Goal: Navigation & Orientation: Find specific page/section

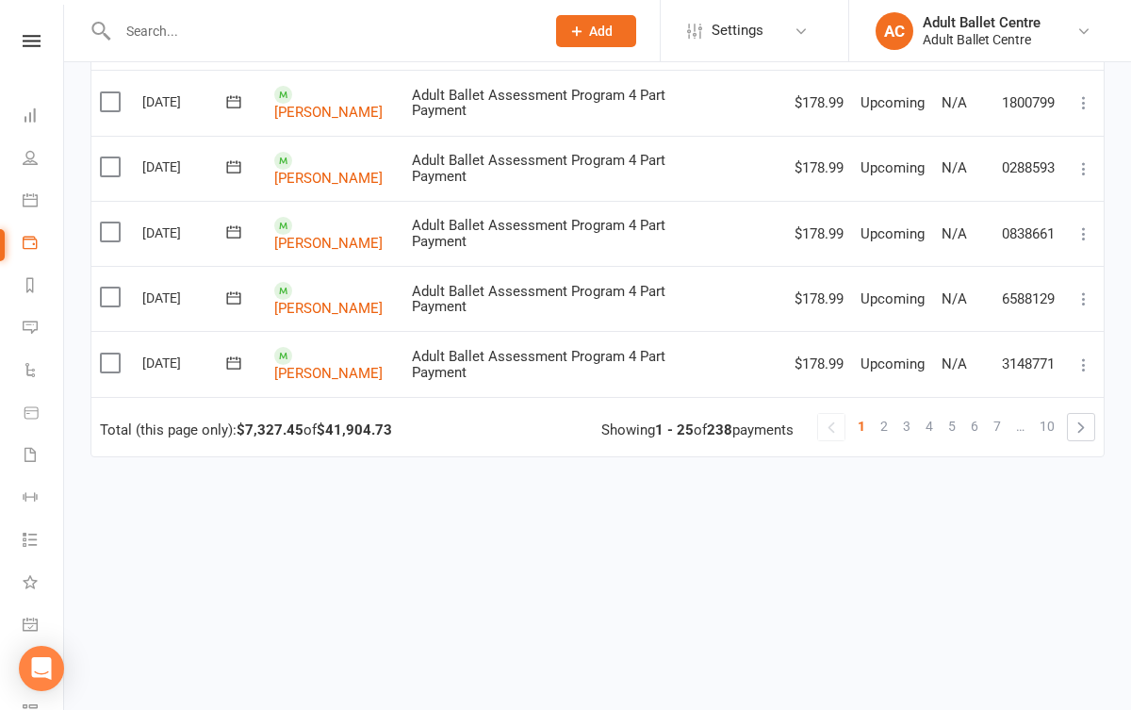
scroll to position [1537, 0]
click at [889, 414] on link "2" at bounding box center [884, 427] width 23 height 26
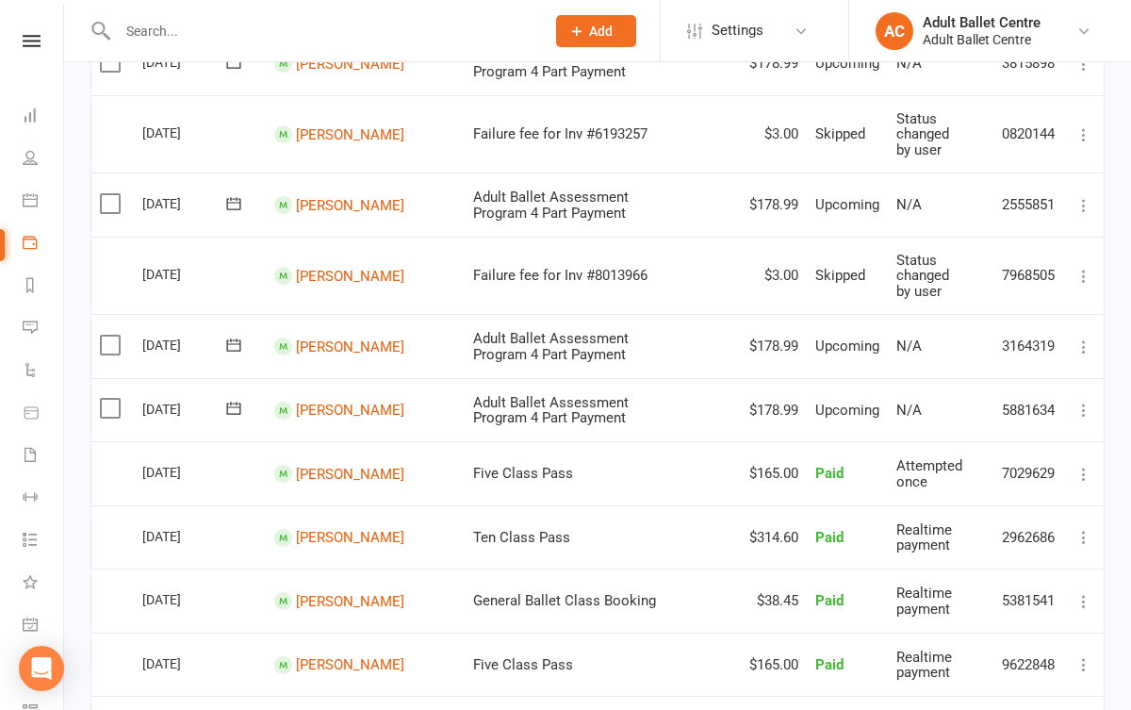
scroll to position [392, 0]
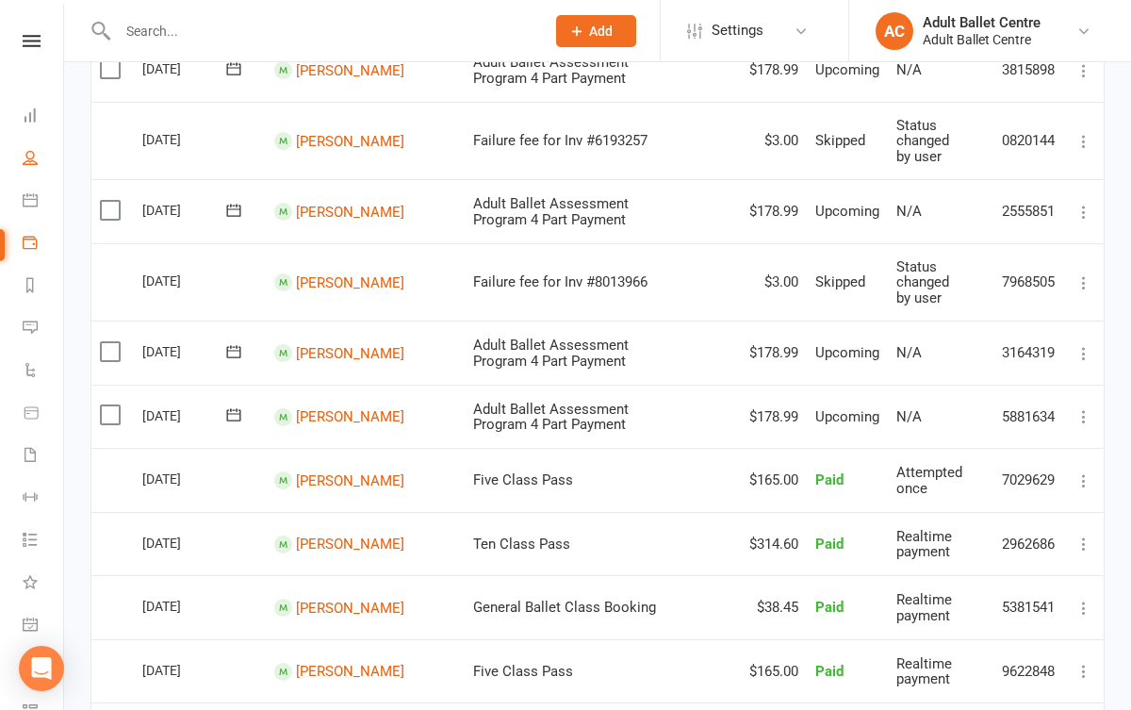
click at [44, 162] on link "People" at bounding box center [44, 160] width 42 height 42
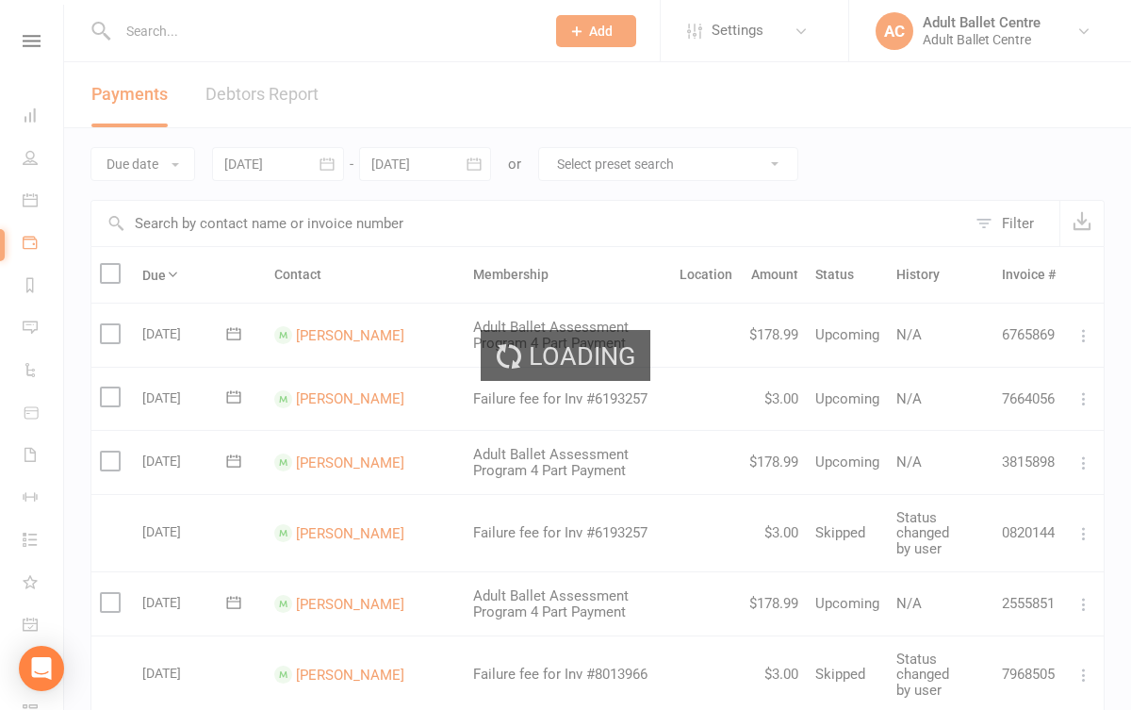
select select "100"
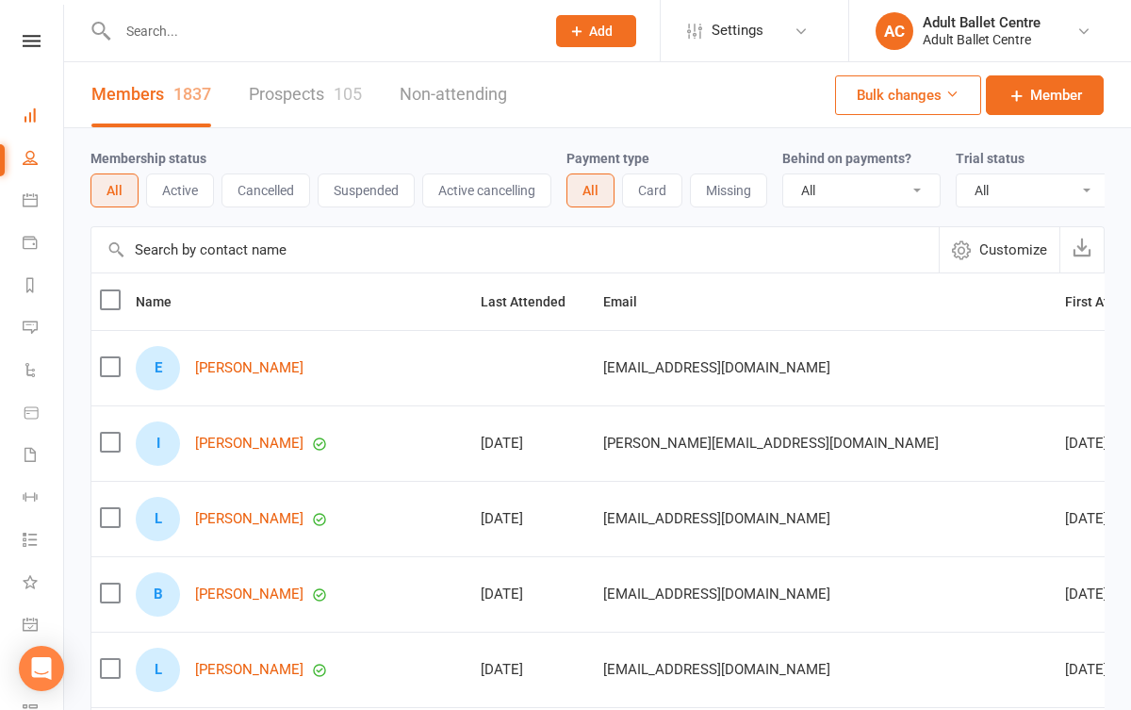
click at [33, 107] on link "Dashboard" at bounding box center [44, 117] width 42 height 42
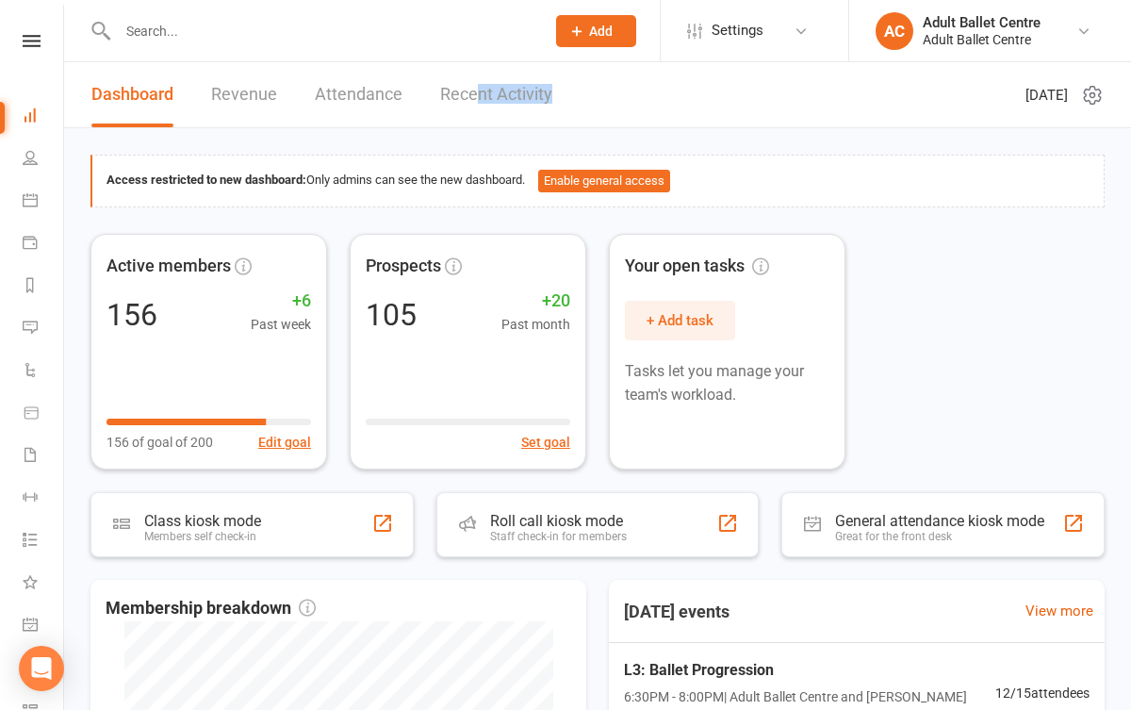
click at [474, 104] on link "Recent Activity" at bounding box center [496, 94] width 112 height 65
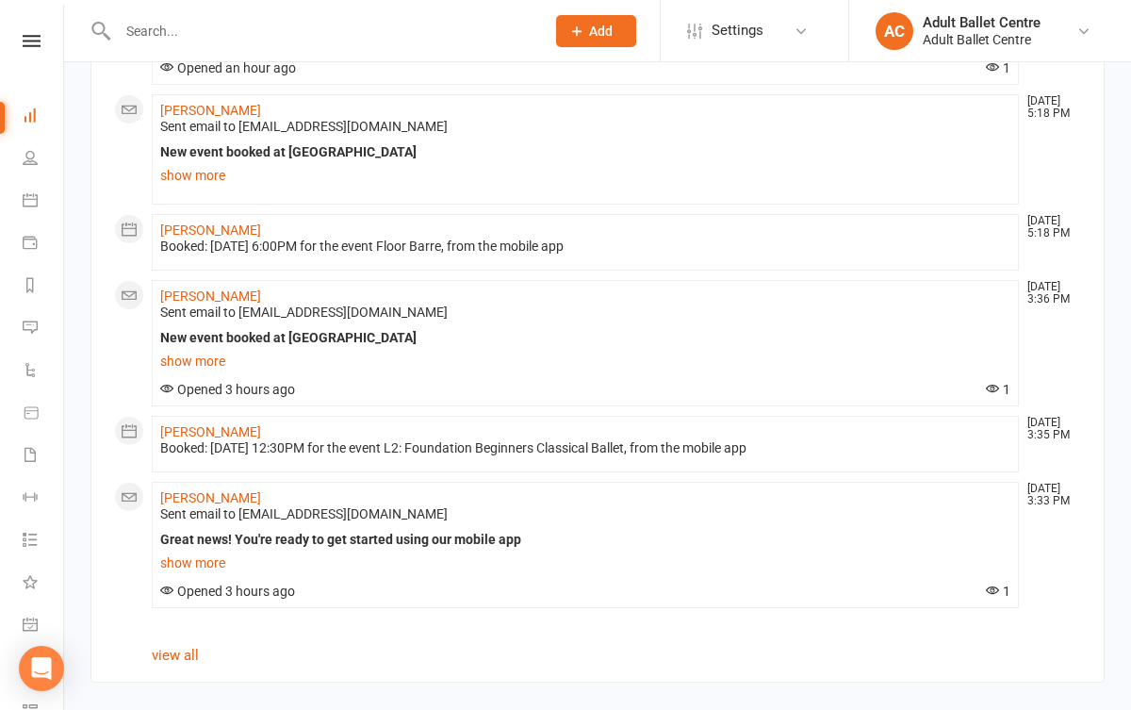
scroll to position [1872, 0]
click at [38, 167] on link "People" at bounding box center [44, 160] width 42 height 42
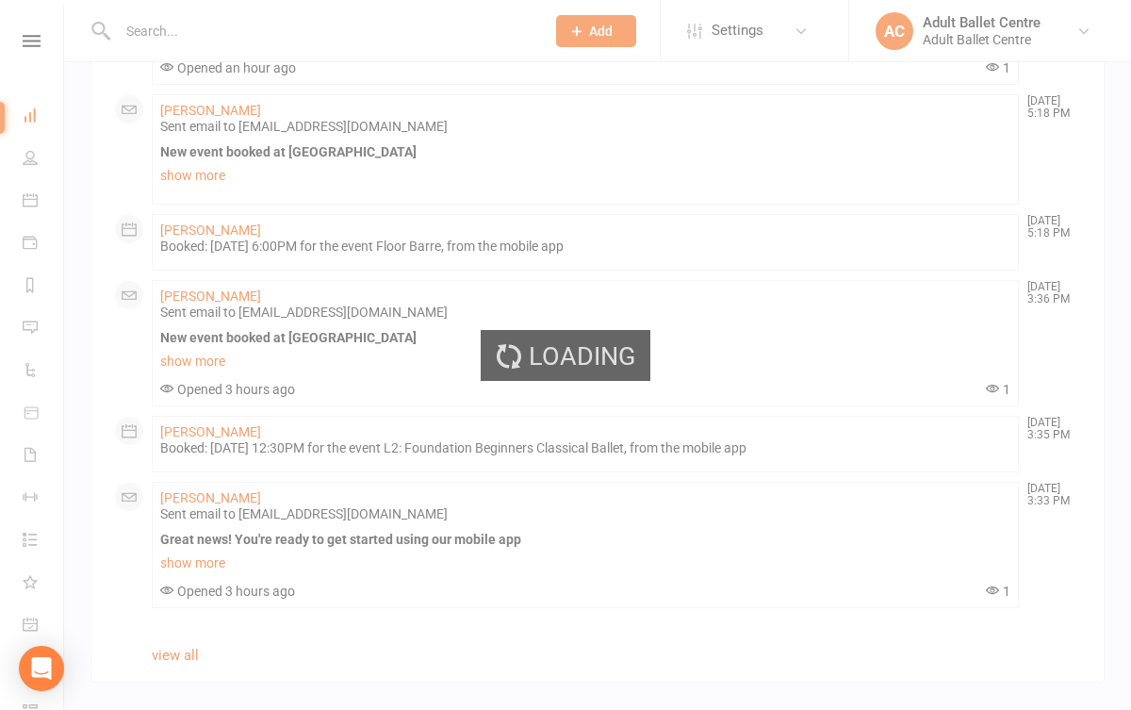
select select "100"
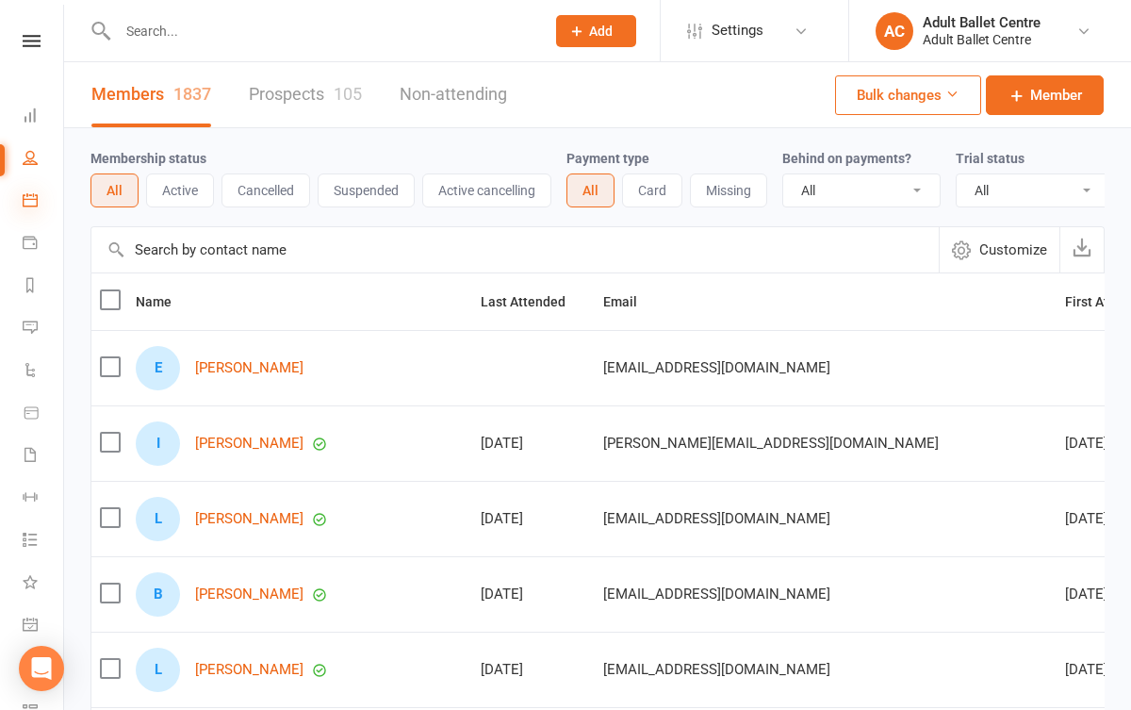
click at [36, 206] on icon at bounding box center [30, 199] width 15 height 15
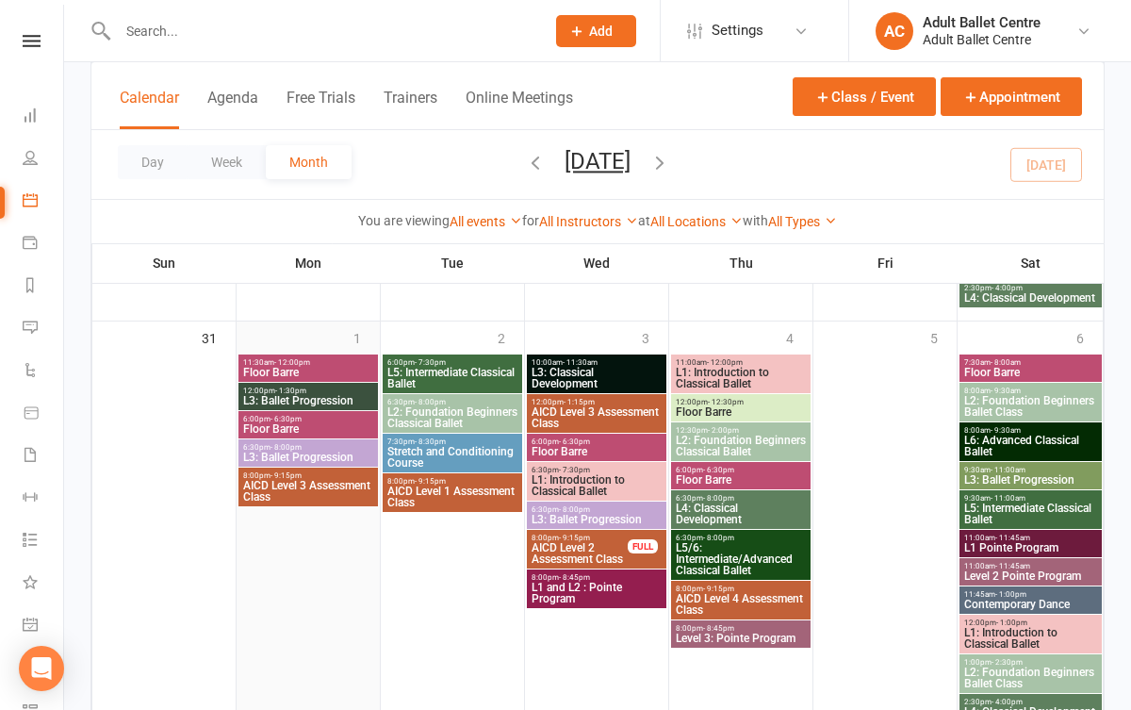
scroll to position [2018, 0]
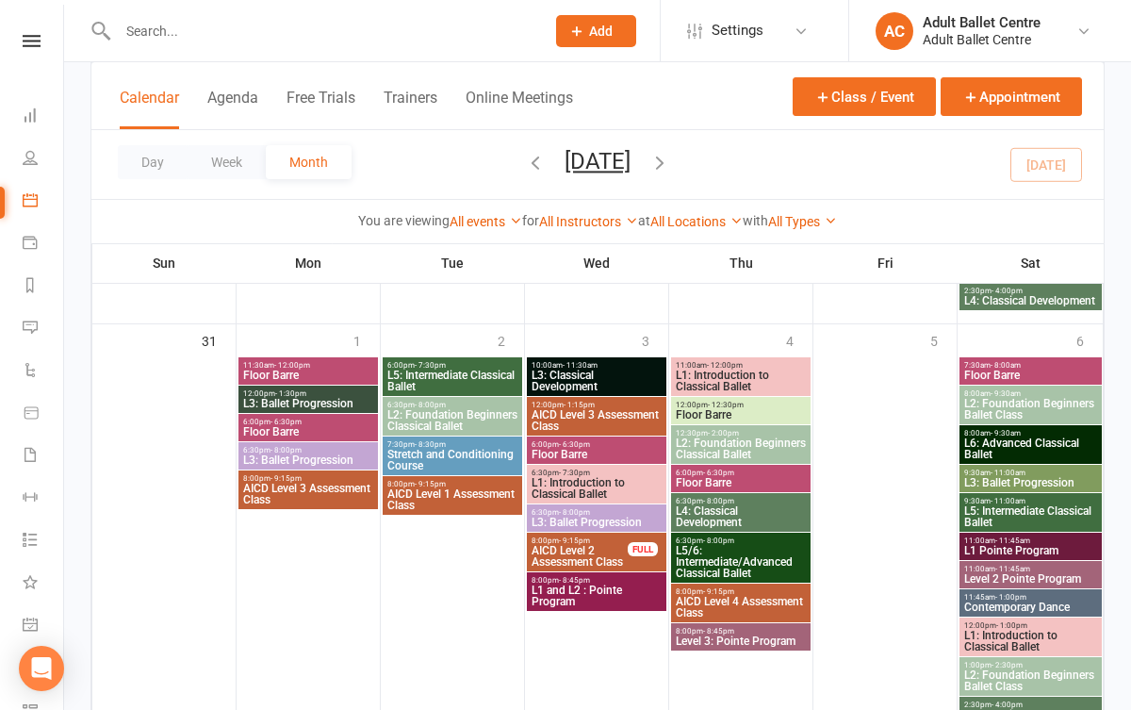
click at [295, 399] on span "L3: Ballet Progression" at bounding box center [308, 403] width 132 height 11
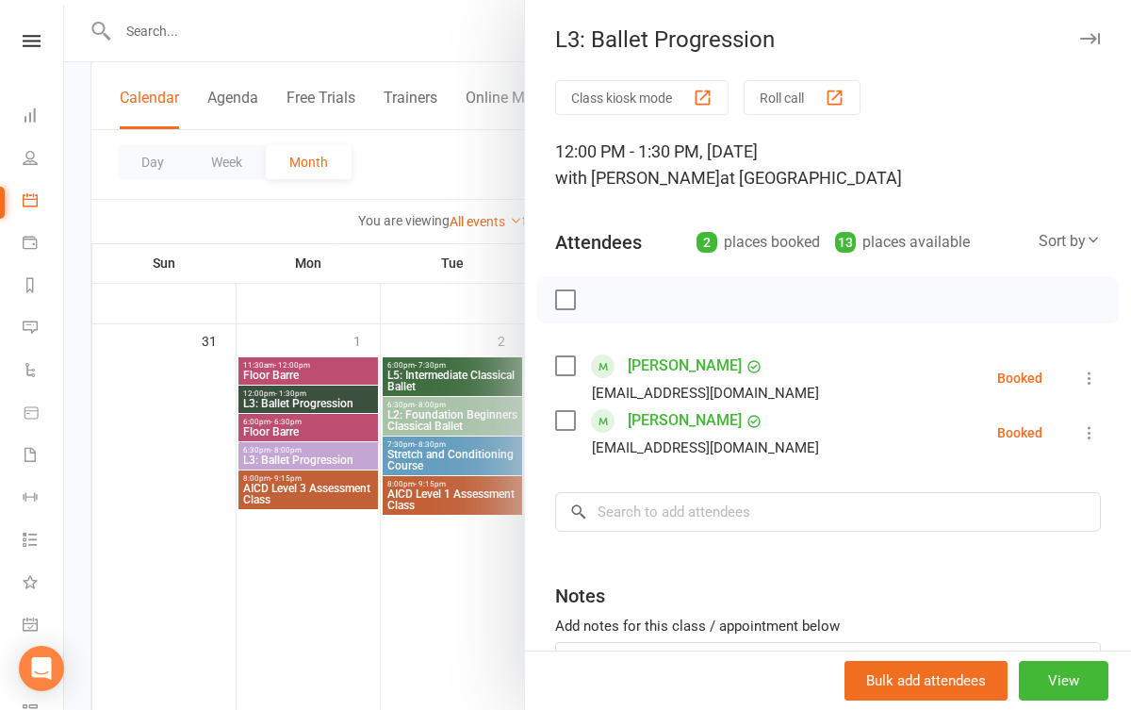
click at [329, 564] on div at bounding box center [597, 355] width 1067 height 710
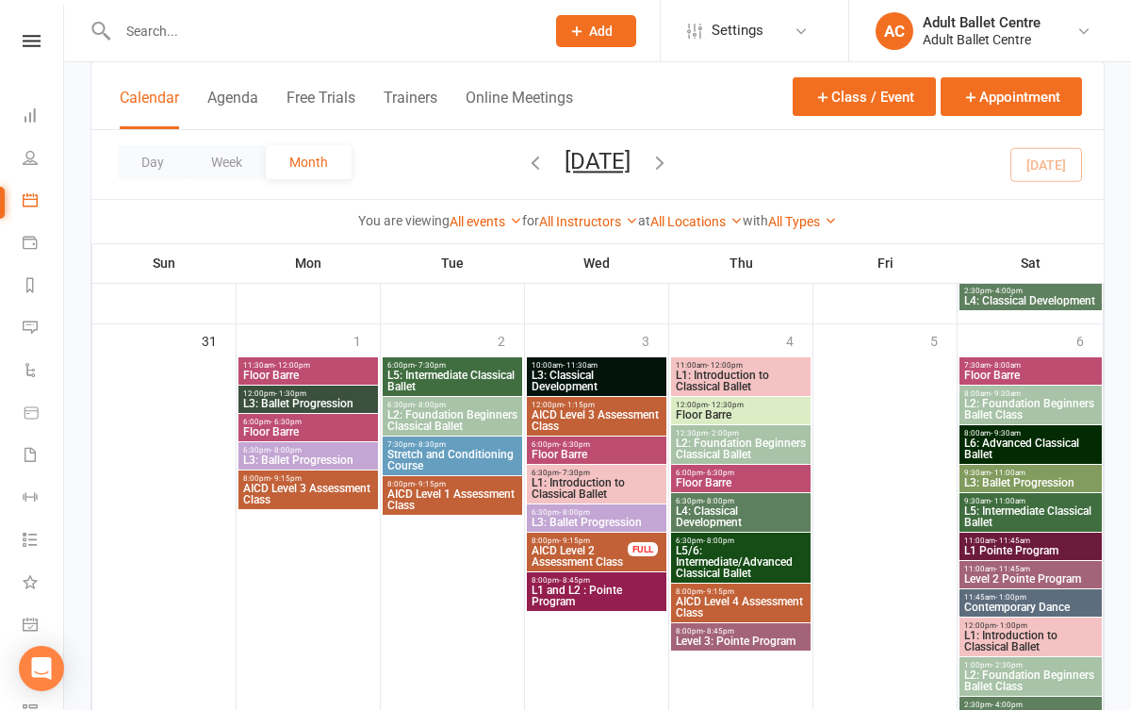
click at [322, 458] on span "L3: Ballet Progression" at bounding box center [308, 459] width 132 height 11
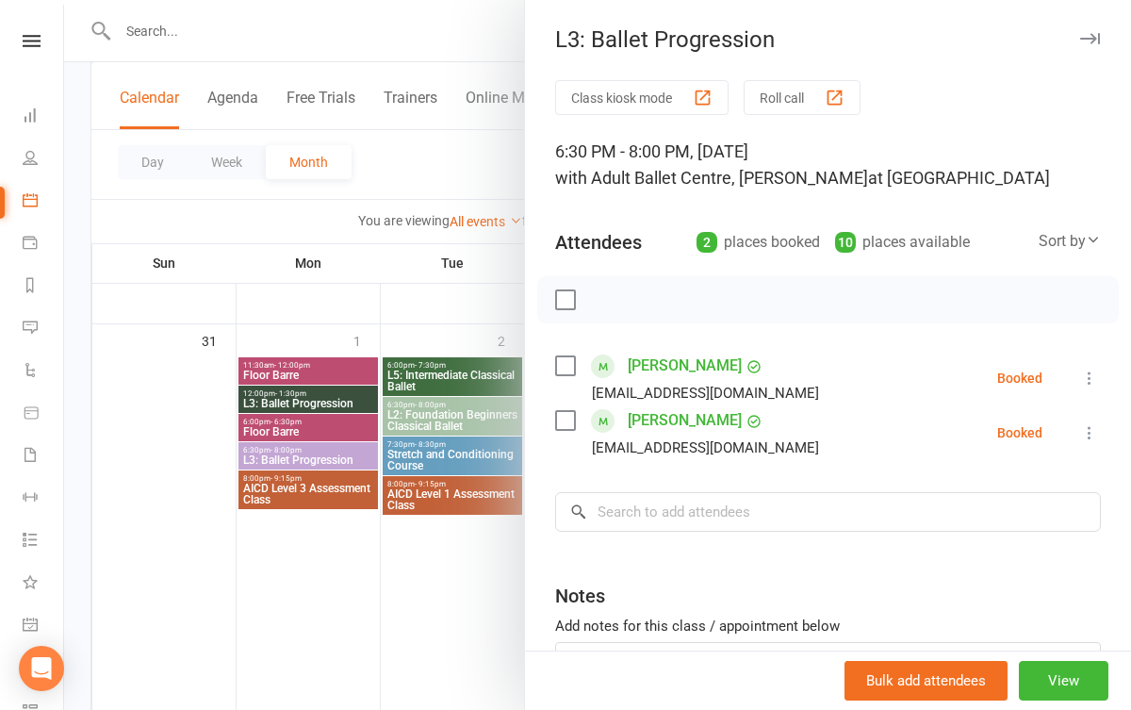
click at [367, 542] on div at bounding box center [597, 355] width 1067 height 710
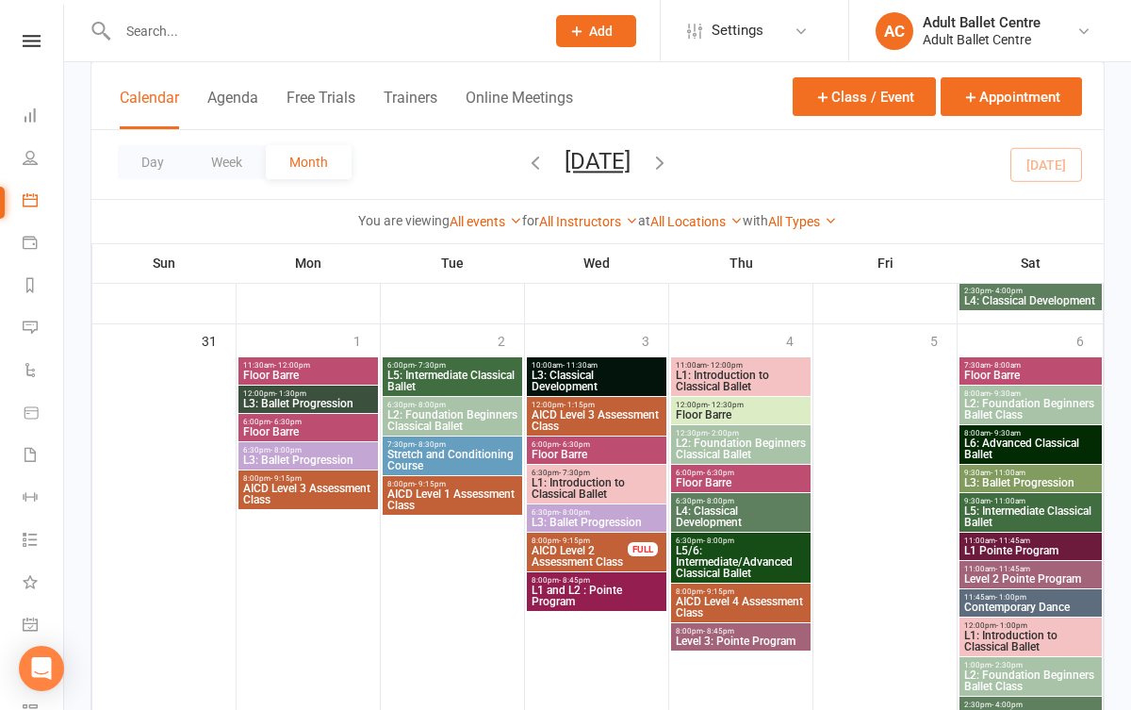
click at [318, 461] on span "L3: Ballet Progression" at bounding box center [308, 459] width 132 height 11
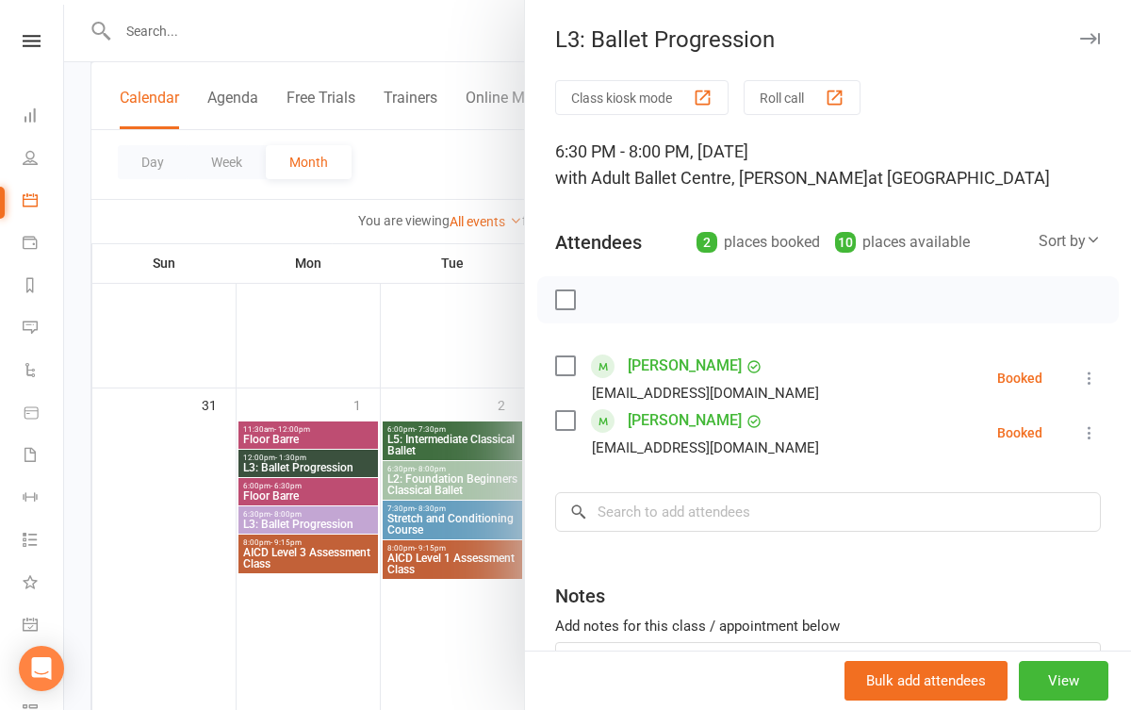
scroll to position [1944, 0]
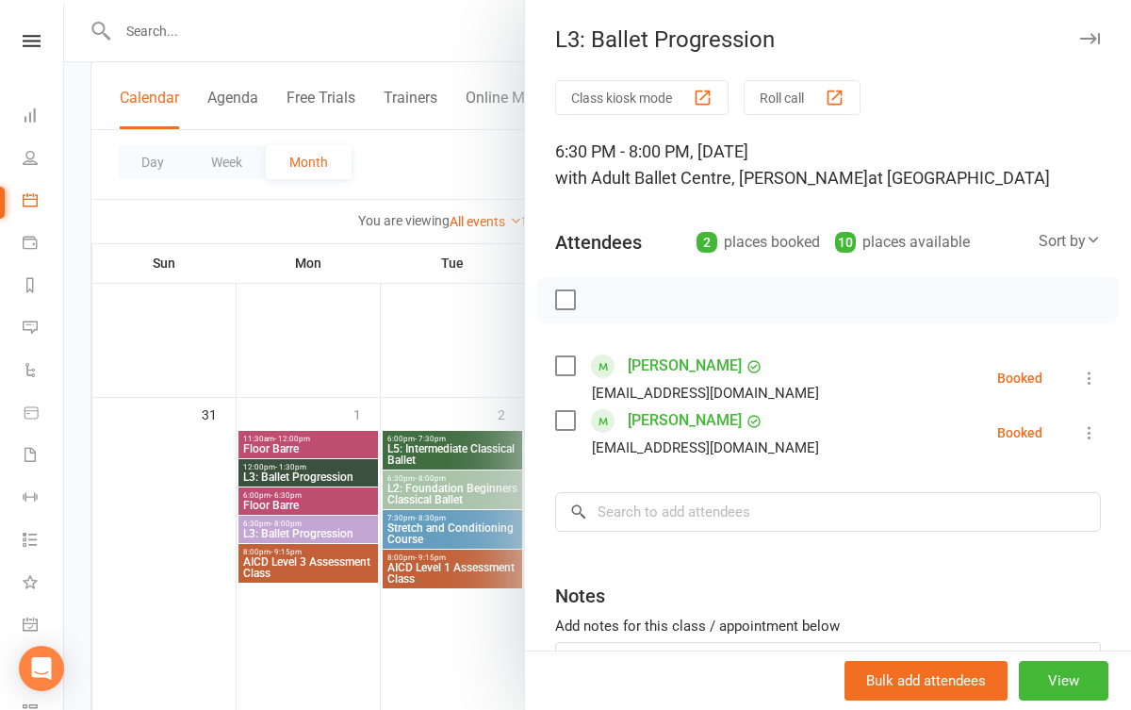
click at [331, 382] on div at bounding box center [597, 355] width 1067 height 710
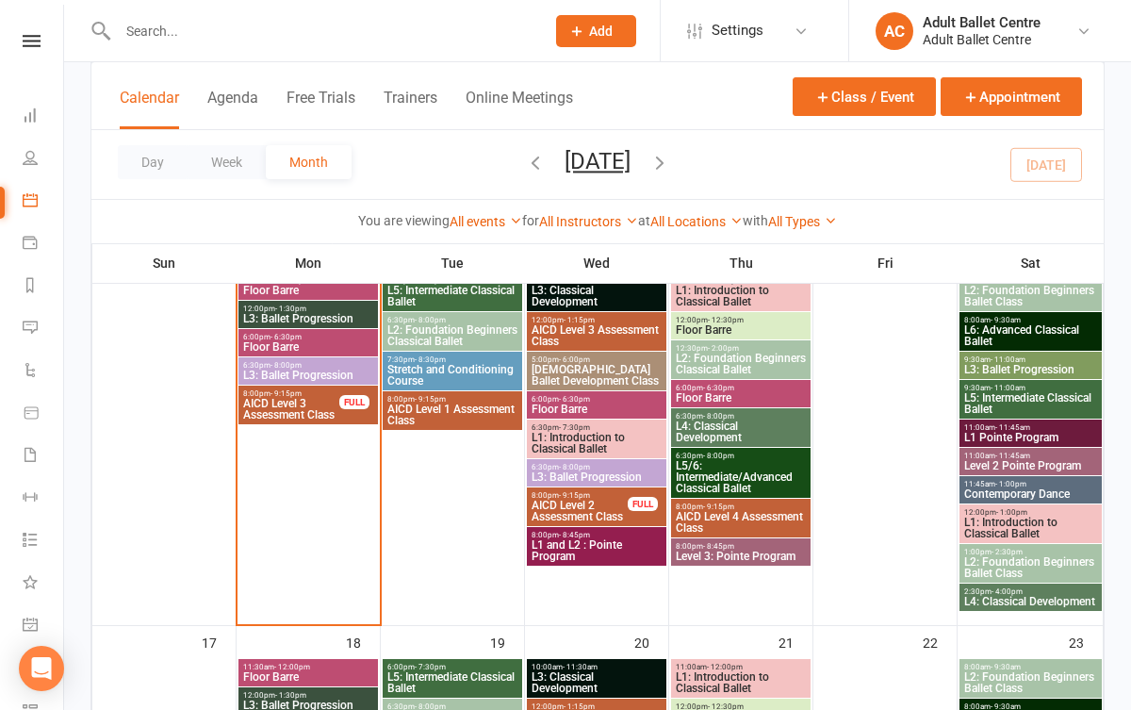
scroll to position [937, 0]
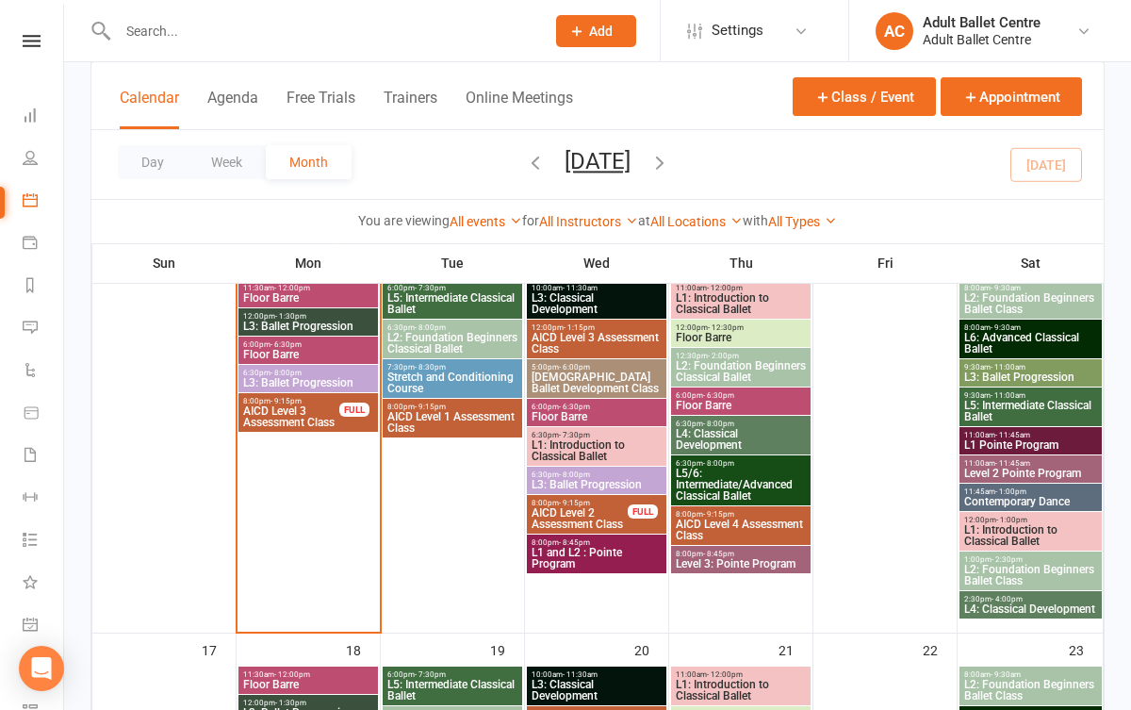
click at [327, 377] on span "L3: Ballet Progression" at bounding box center [308, 382] width 132 height 11
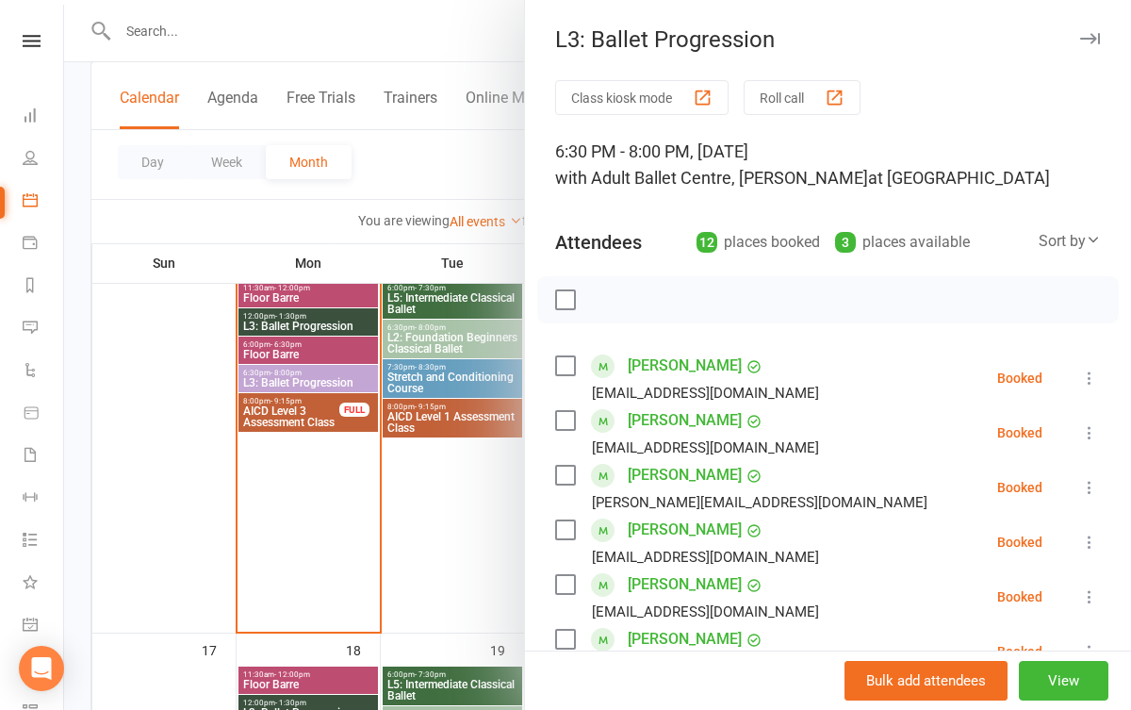
click at [330, 470] on div at bounding box center [597, 355] width 1067 height 710
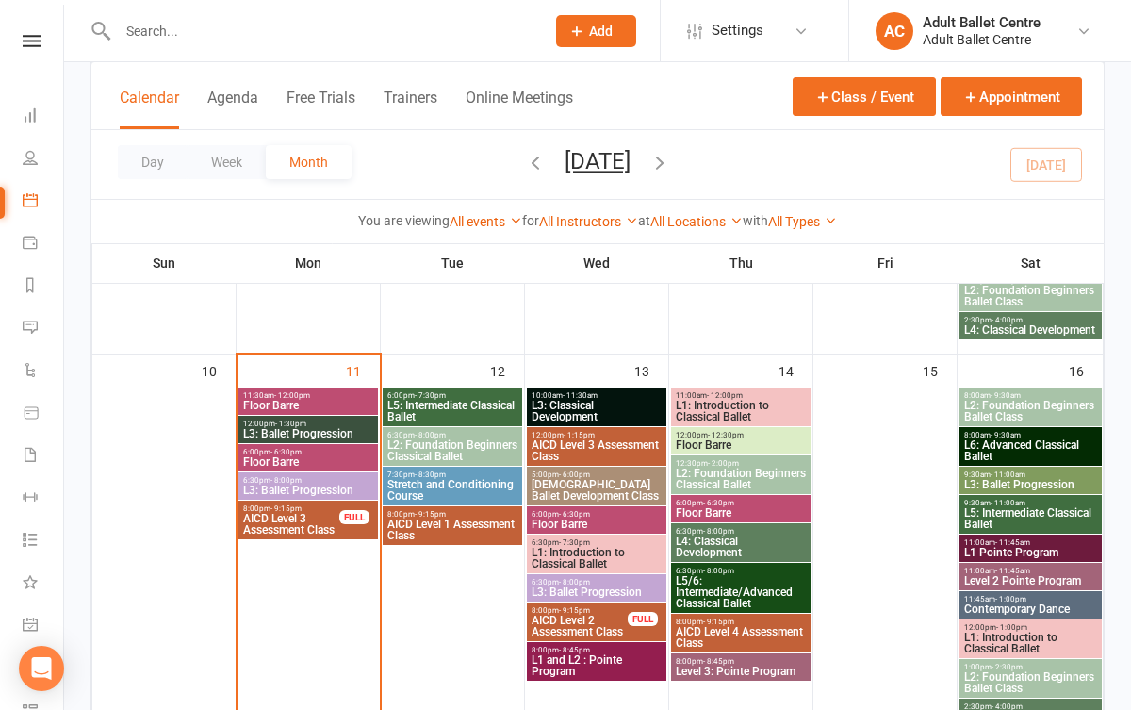
scroll to position [829, 0]
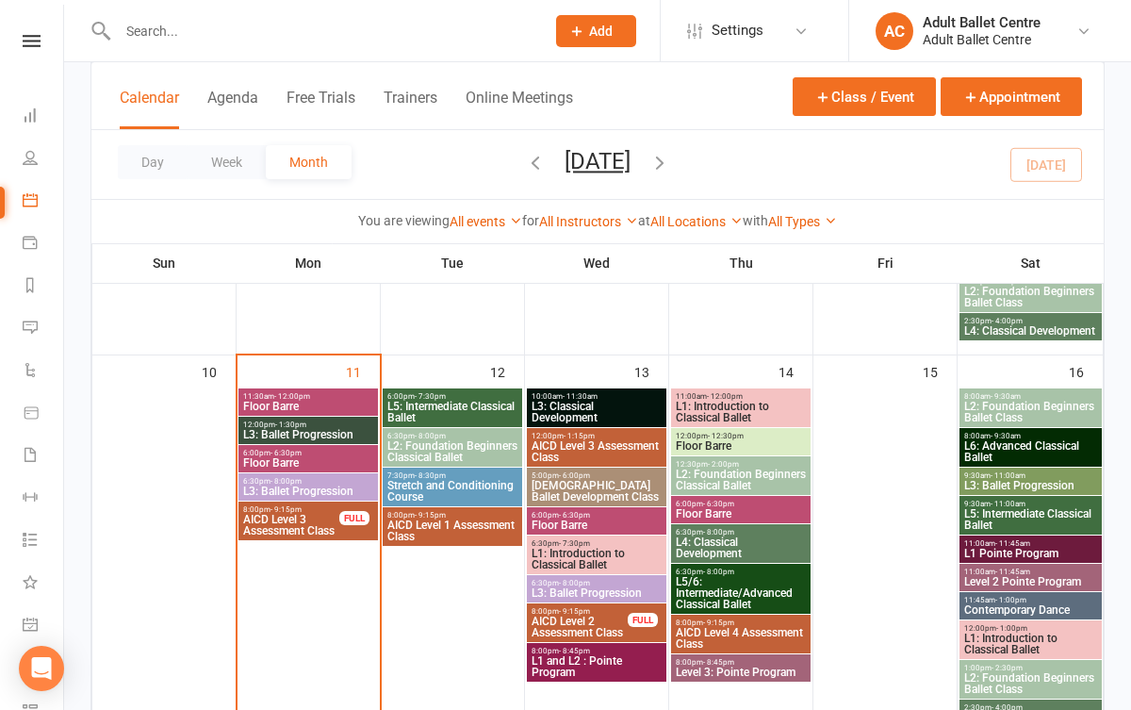
click at [324, 422] on span "12:00pm - 1:30pm" at bounding box center [308, 425] width 132 height 8
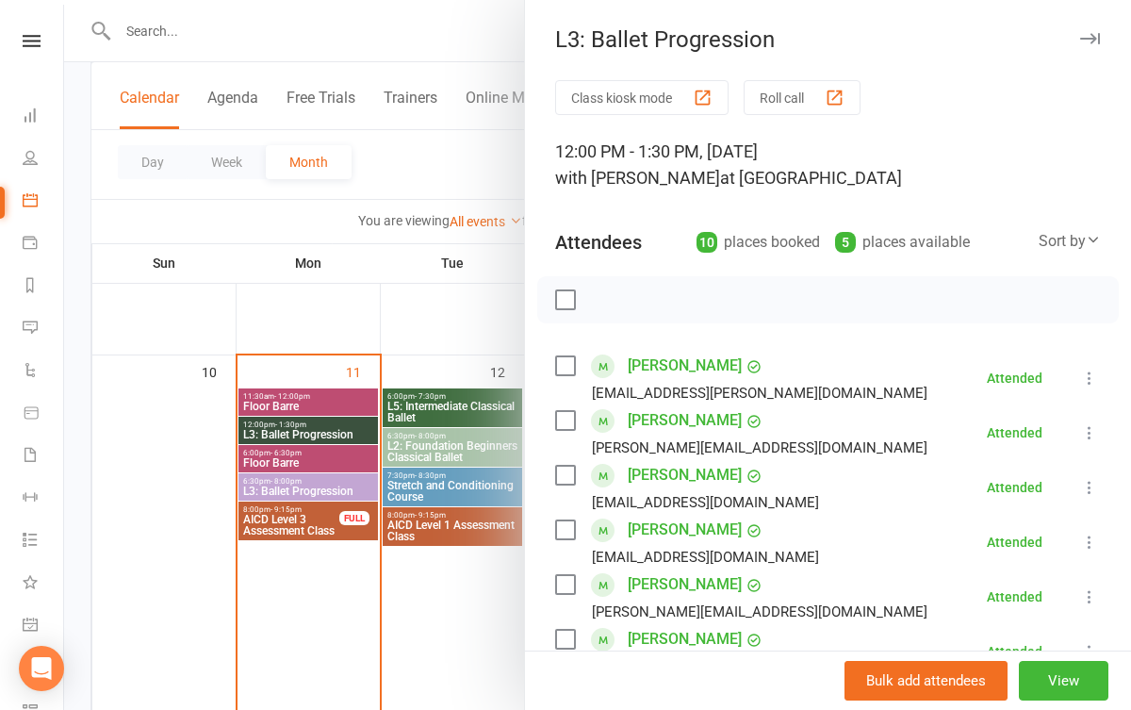
click at [487, 634] on div at bounding box center [597, 355] width 1067 height 710
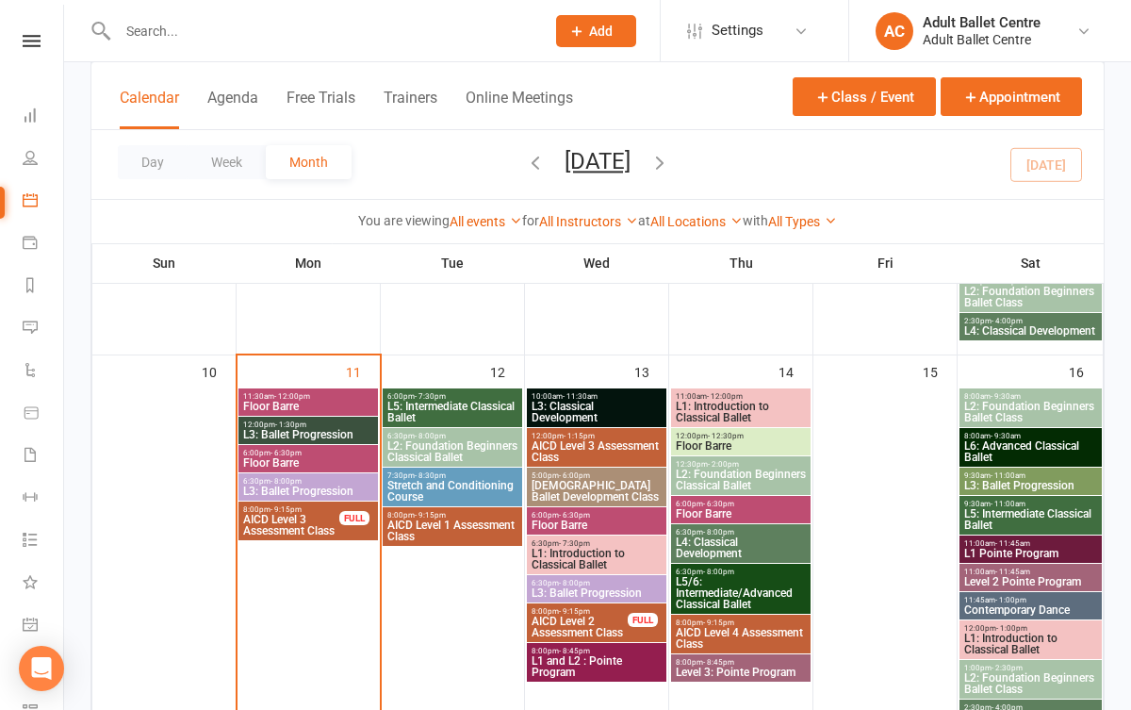
click at [336, 487] on span "L3: Ballet Progression" at bounding box center [308, 491] width 132 height 11
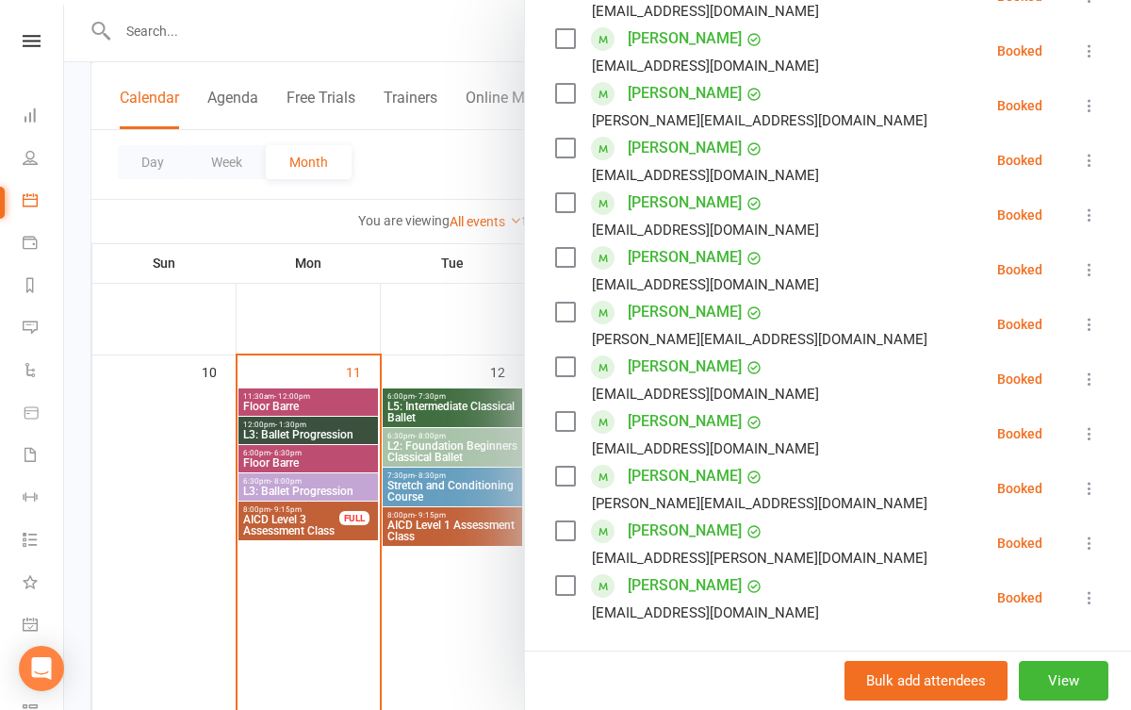
scroll to position [404, 0]
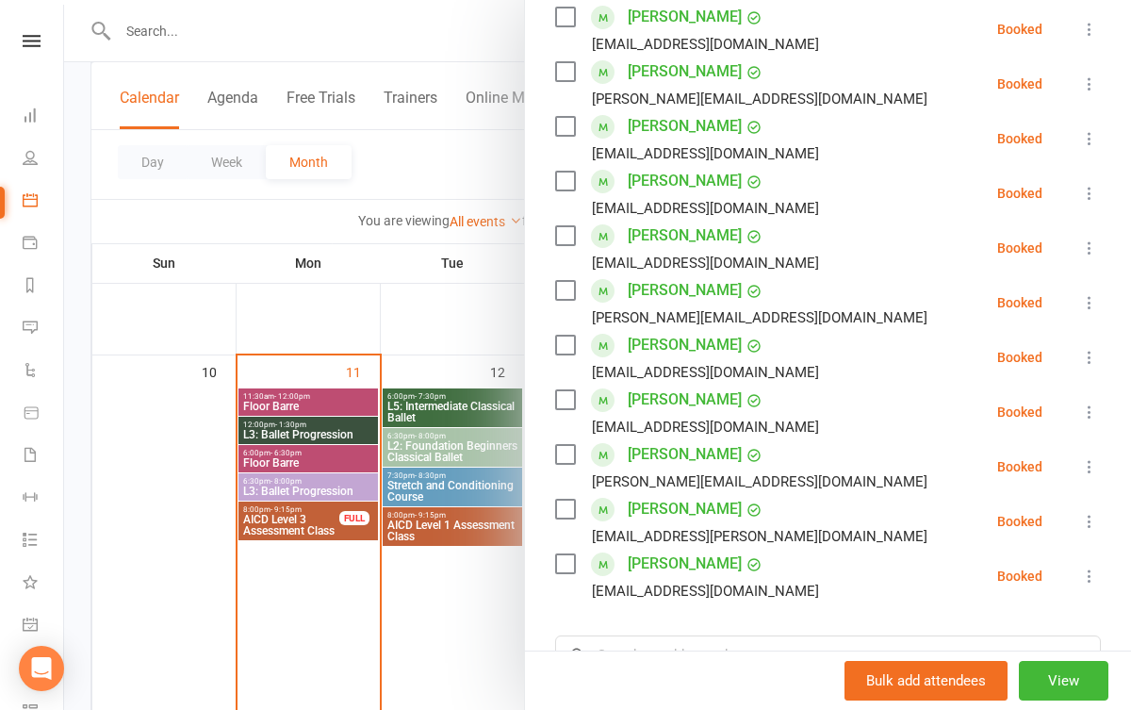
click at [455, 613] on div at bounding box center [597, 355] width 1067 height 710
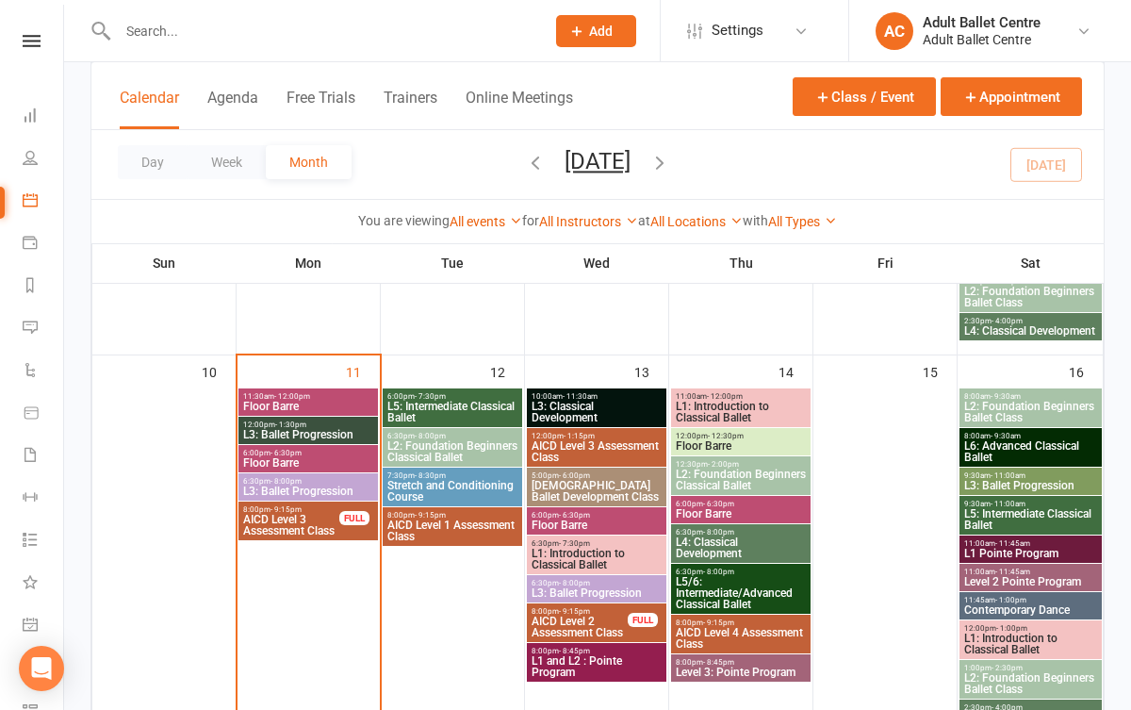
click at [484, 416] on span "L5: Intermediate Classical Ballet" at bounding box center [453, 412] width 132 height 23
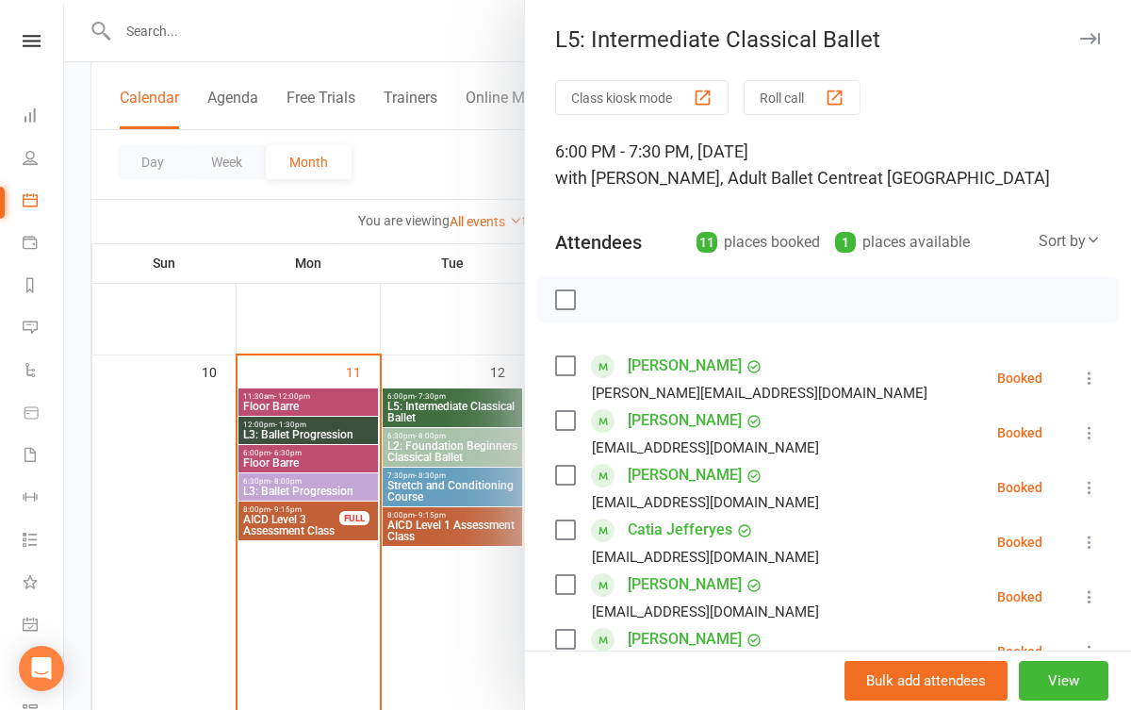
scroll to position [0, 0]
click at [451, 603] on div at bounding box center [597, 355] width 1067 height 710
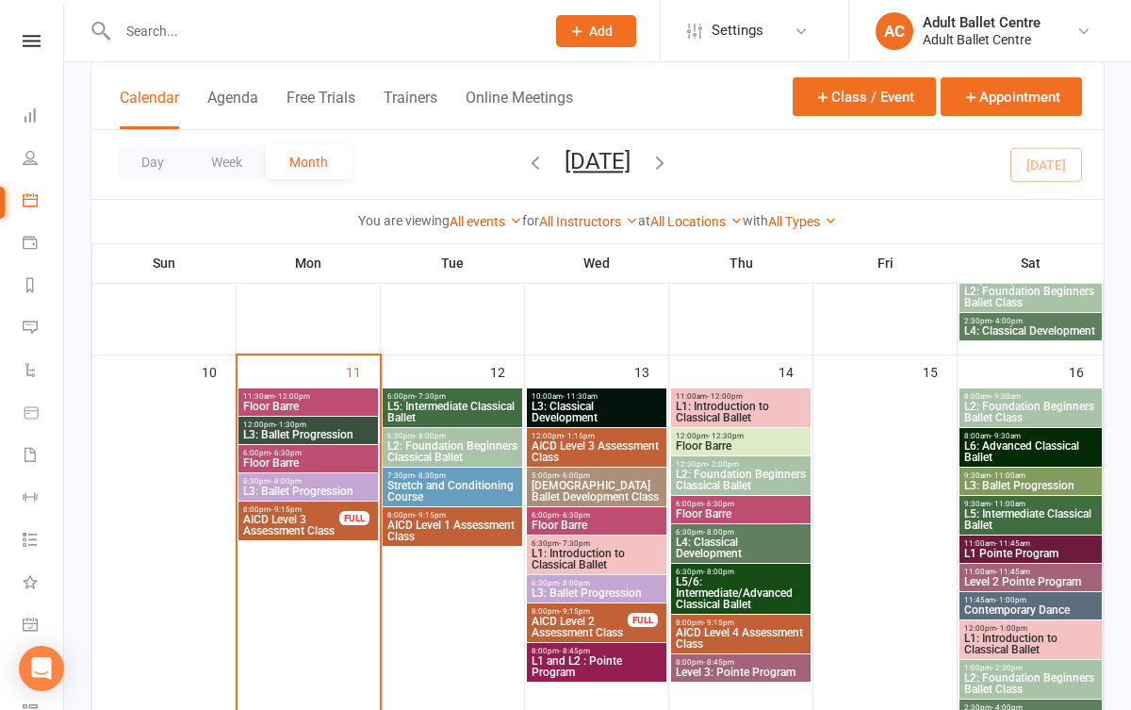
click at [461, 452] on span "L2: Foundation Beginners Classical Ballet" at bounding box center [453, 451] width 132 height 23
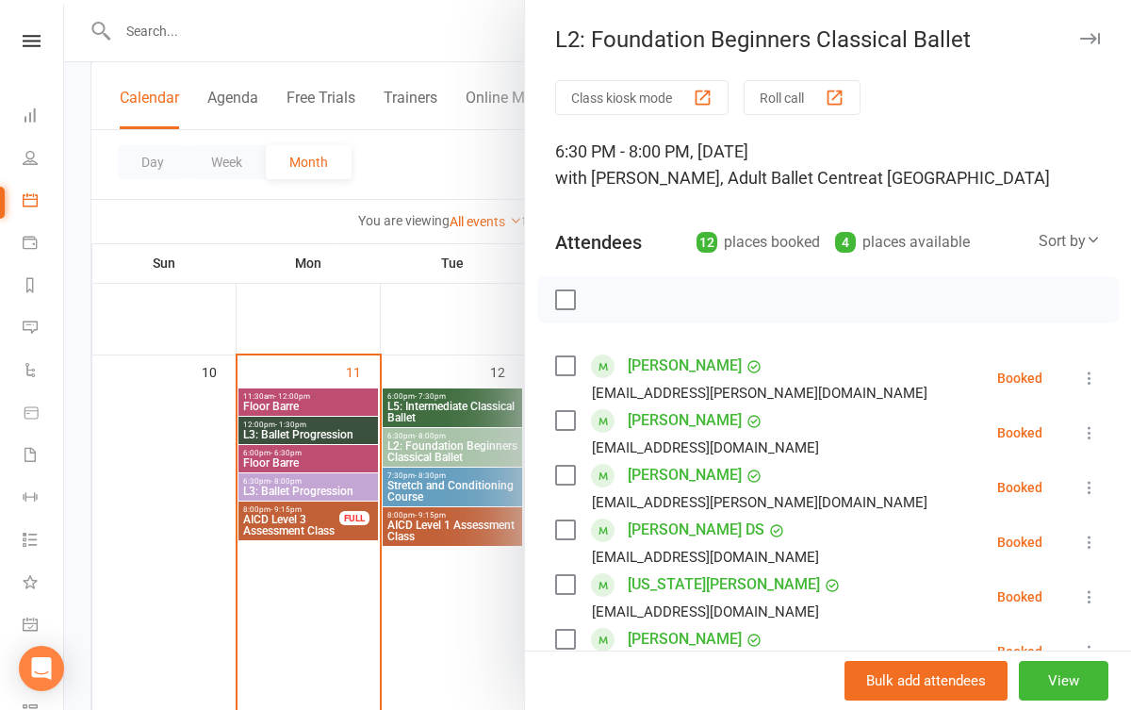
click at [445, 601] on div at bounding box center [597, 355] width 1067 height 710
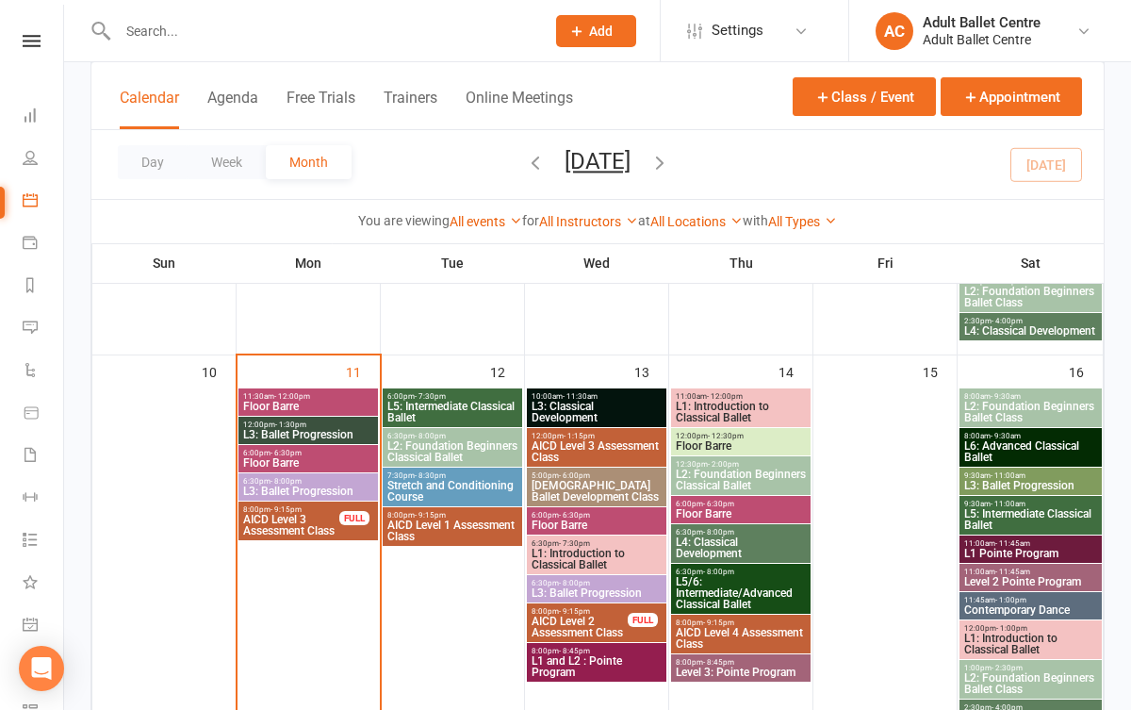
click at [446, 487] on span "Stretch and Conditioning Course" at bounding box center [453, 491] width 132 height 23
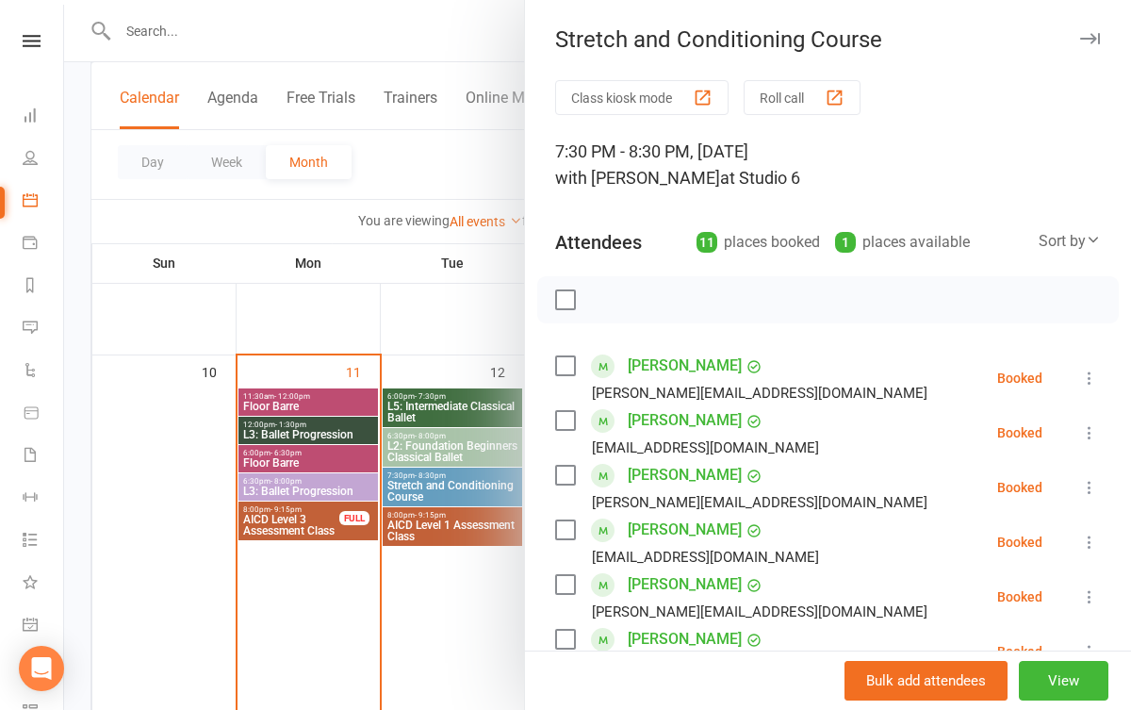
click at [450, 568] on div at bounding box center [597, 355] width 1067 height 710
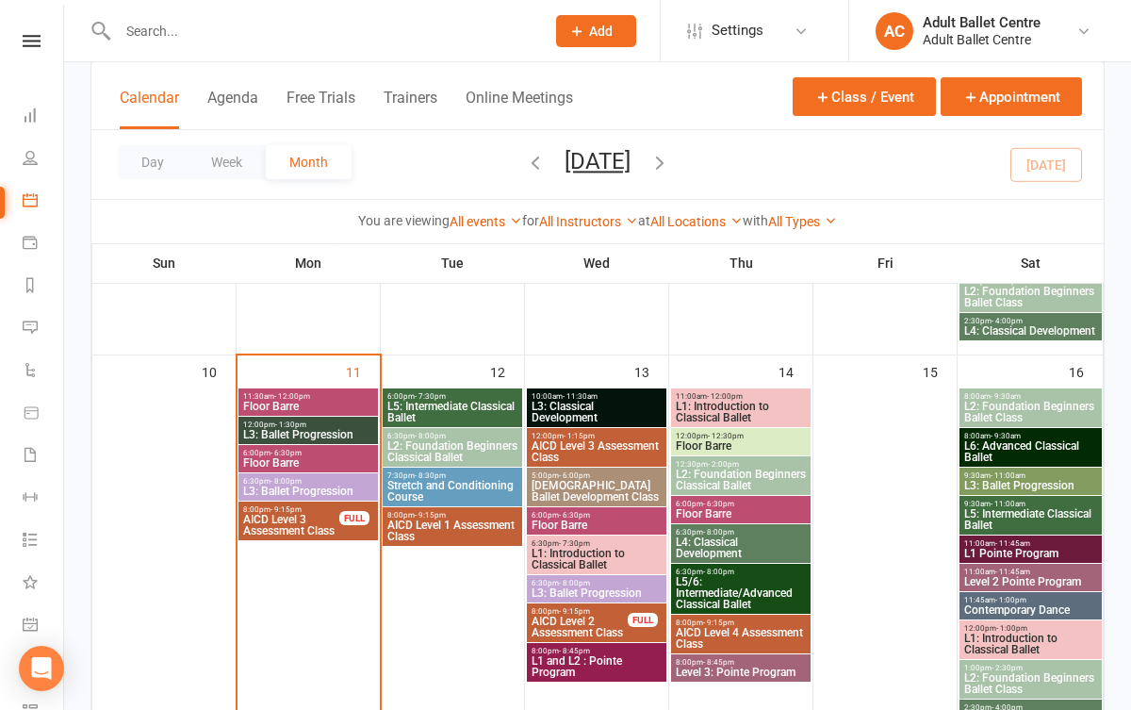
click at [442, 525] on span "AICD Level 1 Assessment Class" at bounding box center [453, 531] width 132 height 23
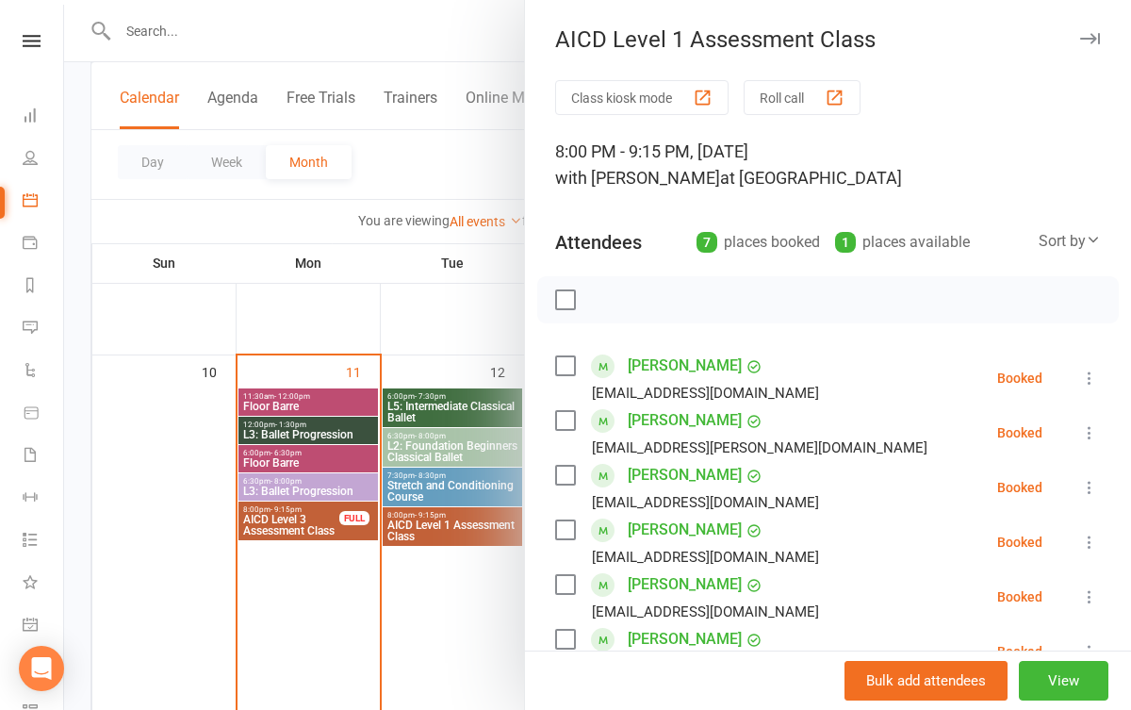
click at [448, 608] on div at bounding box center [597, 355] width 1067 height 710
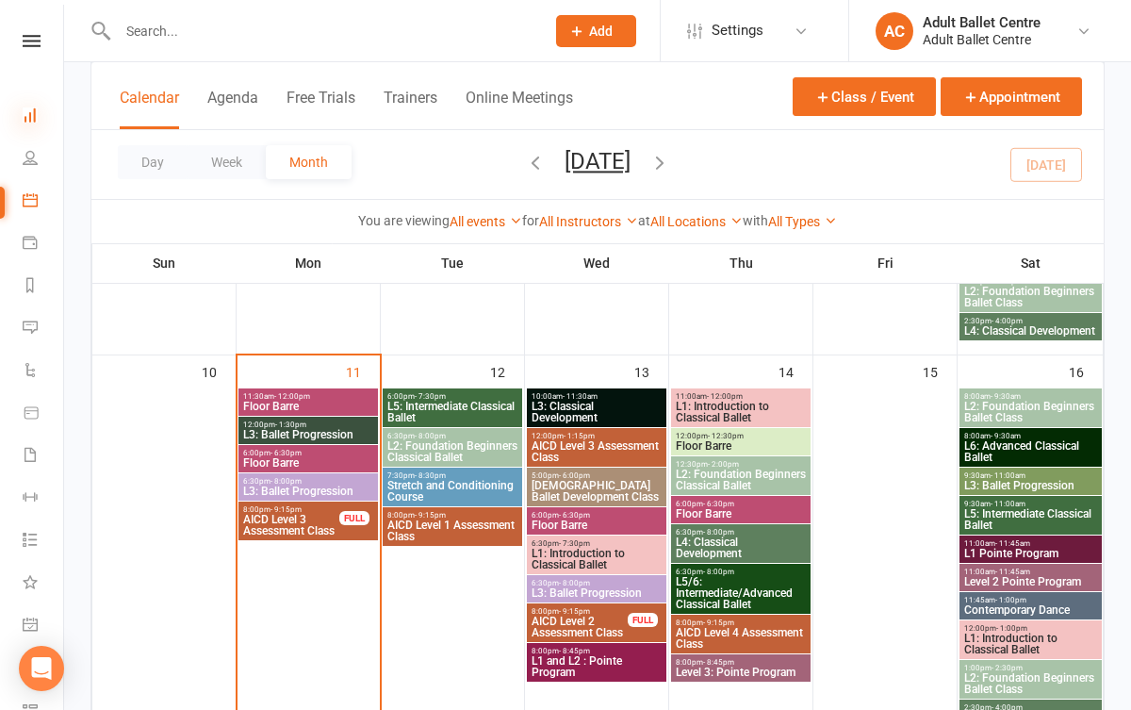
click at [29, 118] on icon at bounding box center [30, 114] width 15 height 15
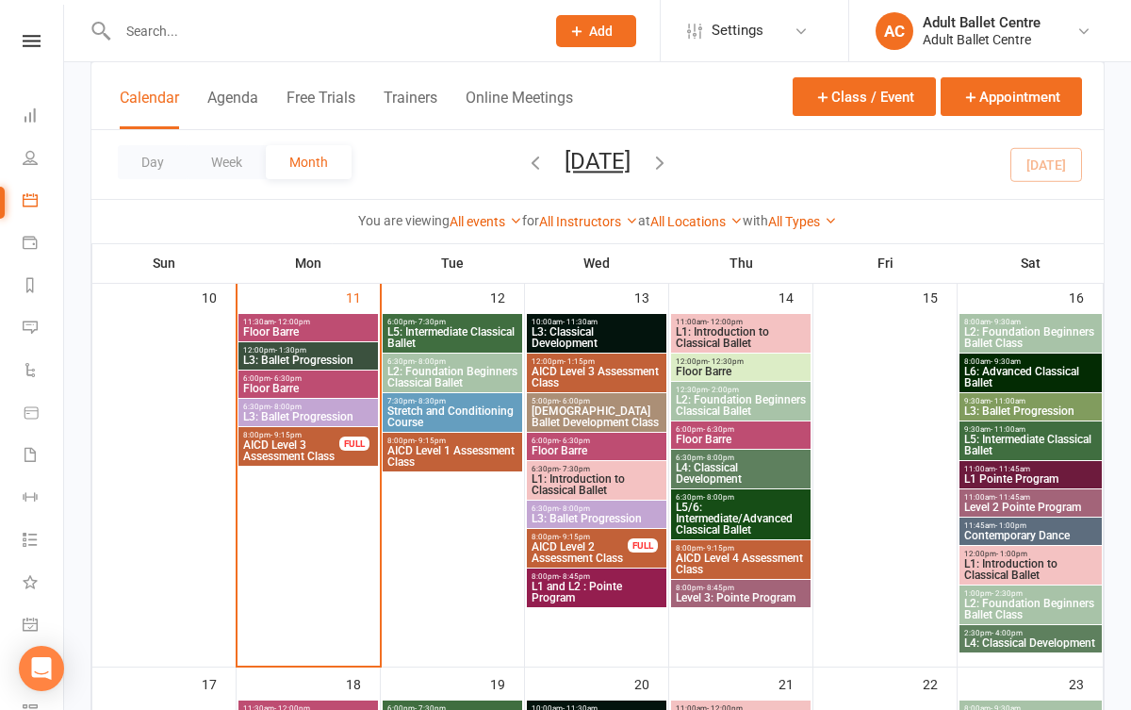
scroll to position [892, 0]
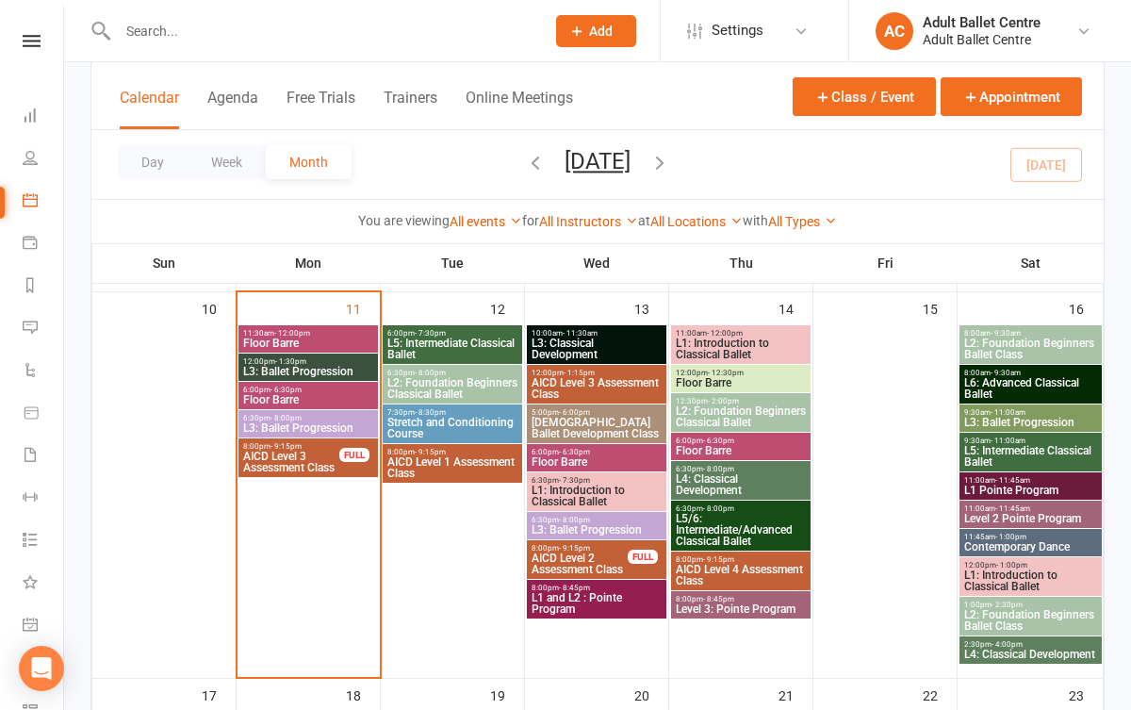
click at [305, 424] on span "L3: Ballet Progression" at bounding box center [308, 427] width 132 height 11
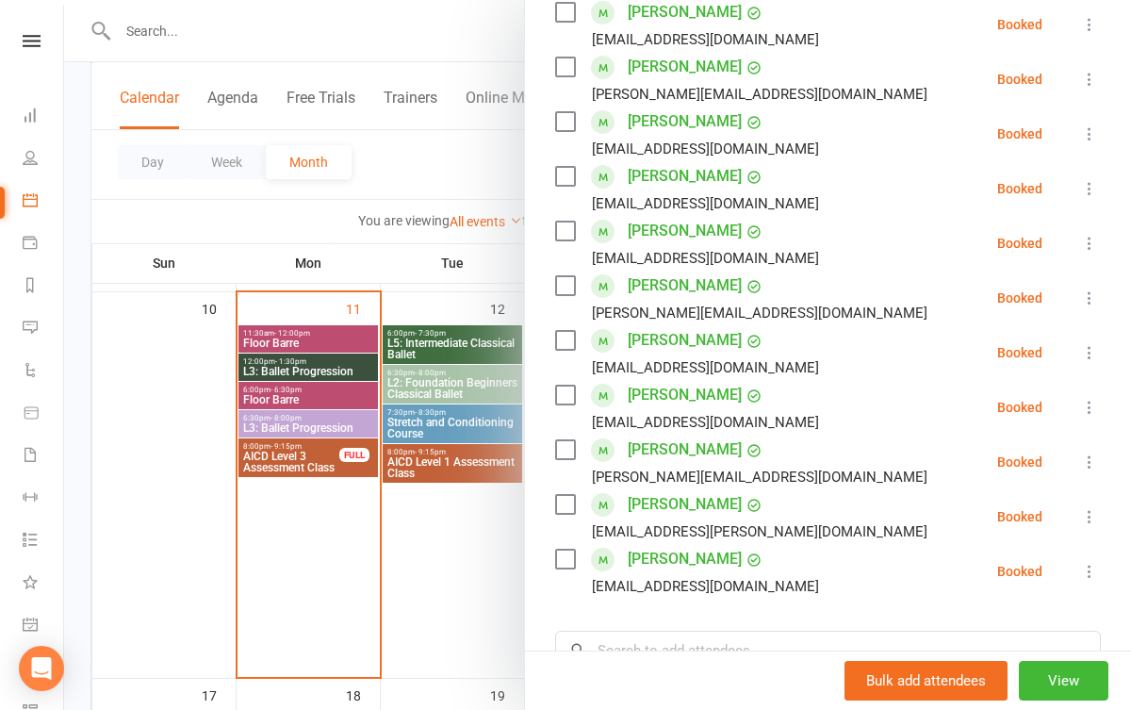
scroll to position [409, 0]
click at [440, 530] on div at bounding box center [597, 355] width 1067 height 710
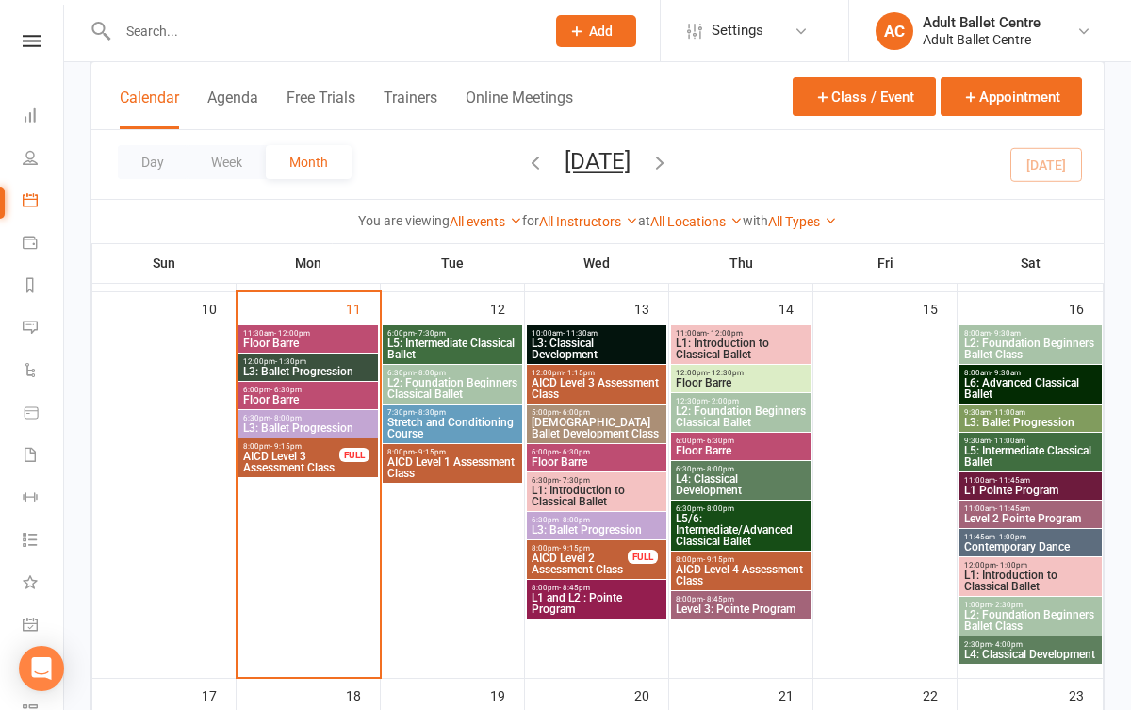
click at [305, 394] on span "Floor Barre" at bounding box center [308, 399] width 132 height 11
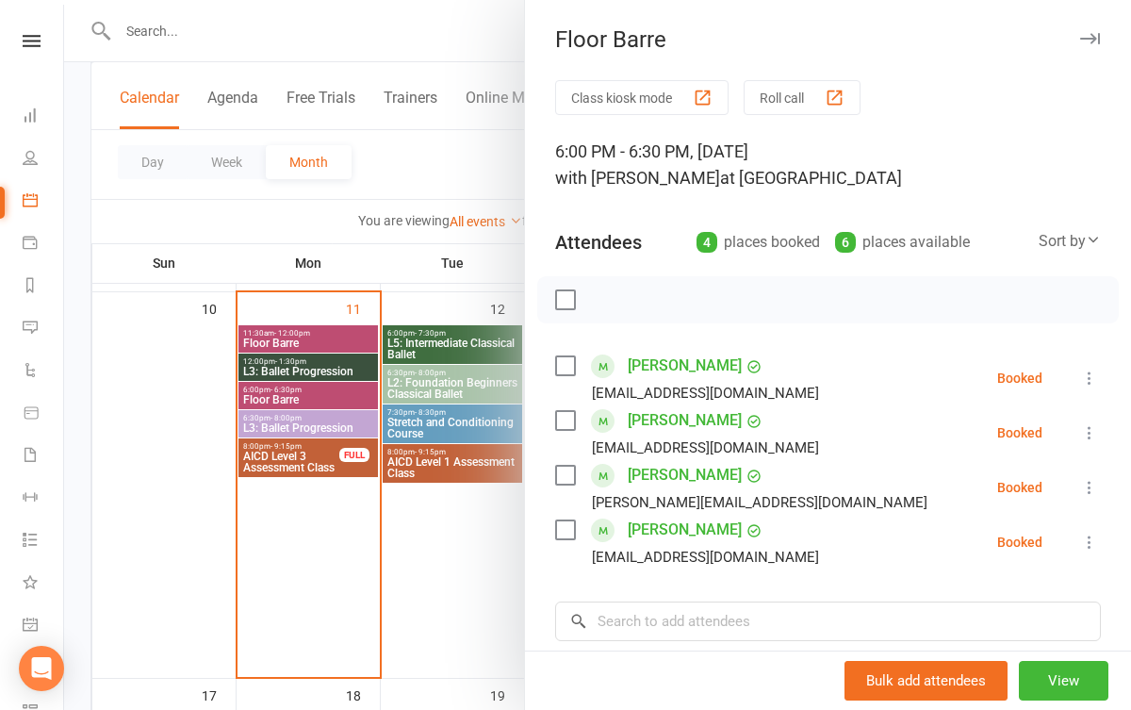
click at [298, 566] on div at bounding box center [597, 355] width 1067 height 710
